Goal: Navigation & Orientation: Go to known website

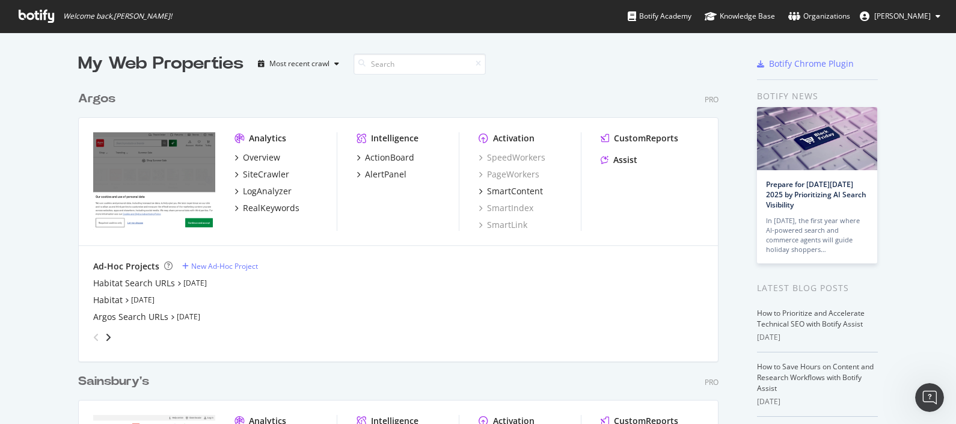
scroll to position [412, 933]
